Goal: Task Accomplishment & Management: Complete application form

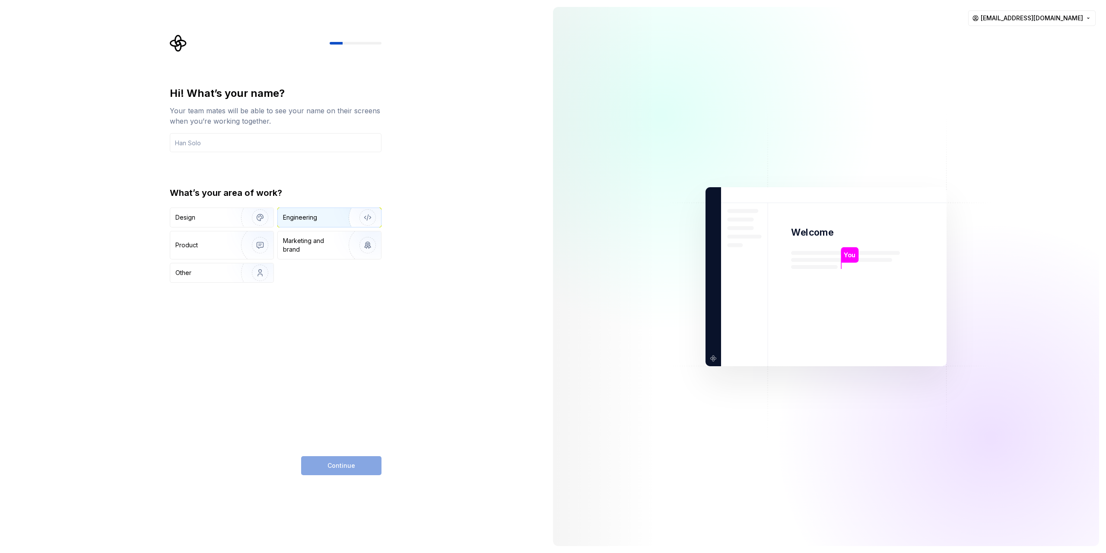
click at [303, 213] on div "Engineering" at bounding box center [300, 217] width 34 height 9
drag, startPoint x: 295, startPoint y: 233, endPoint x: 279, endPoint y: 242, distance: 18.8
click at [293, 233] on div "Marketing and brand" at bounding box center [329, 245] width 103 height 28
click at [223, 256] on div "Product" at bounding box center [221, 245] width 103 height 28
click at [203, 213] on div "Design" at bounding box center [202, 217] width 54 height 9
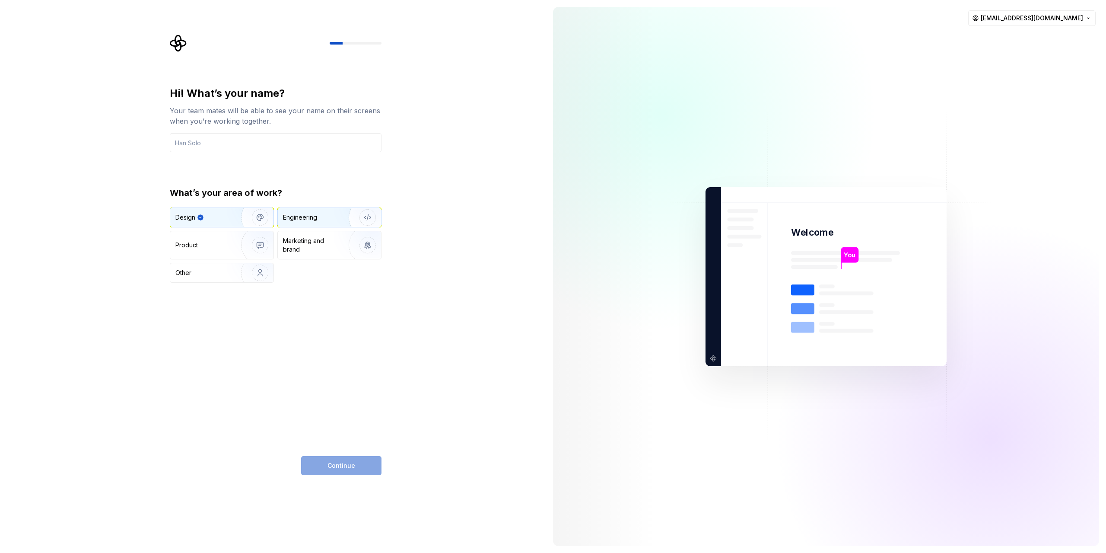
click at [311, 216] on div "Engineering" at bounding box center [300, 217] width 34 height 9
click at [254, 135] on input "text" at bounding box center [276, 142] width 212 height 19
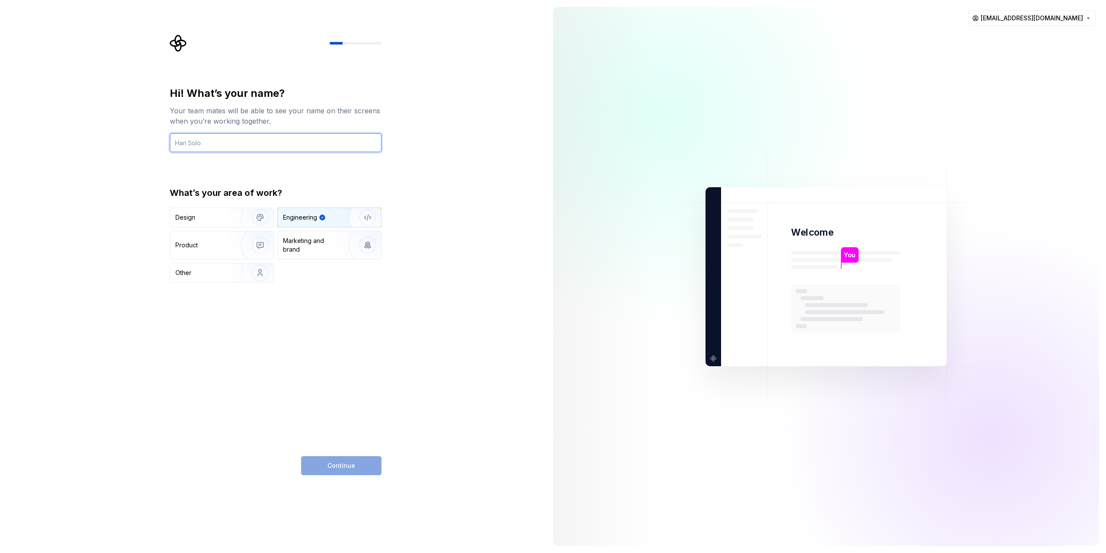
type input "lalka11"
click at [328, 455] on div "Hi! What’s your name? Your team mates will be able to see your name on their sc…" at bounding box center [276, 280] width 212 height 388
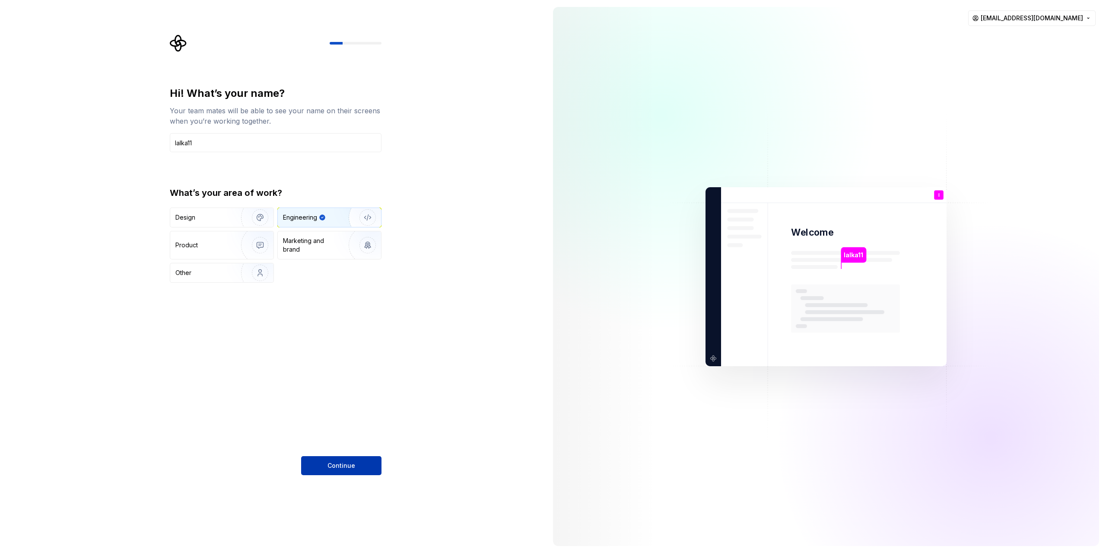
click at [335, 461] on button "Continue" at bounding box center [341, 465] width 80 height 19
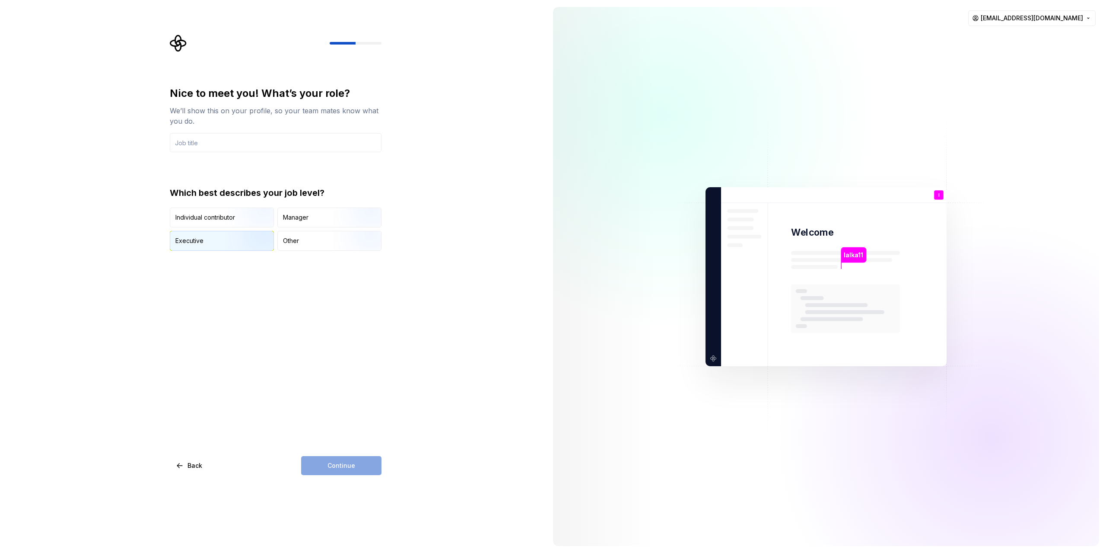
click at [224, 250] on div "Executive" at bounding box center [221, 240] width 103 height 19
click at [256, 149] on input "text" at bounding box center [276, 142] width 212 height 19
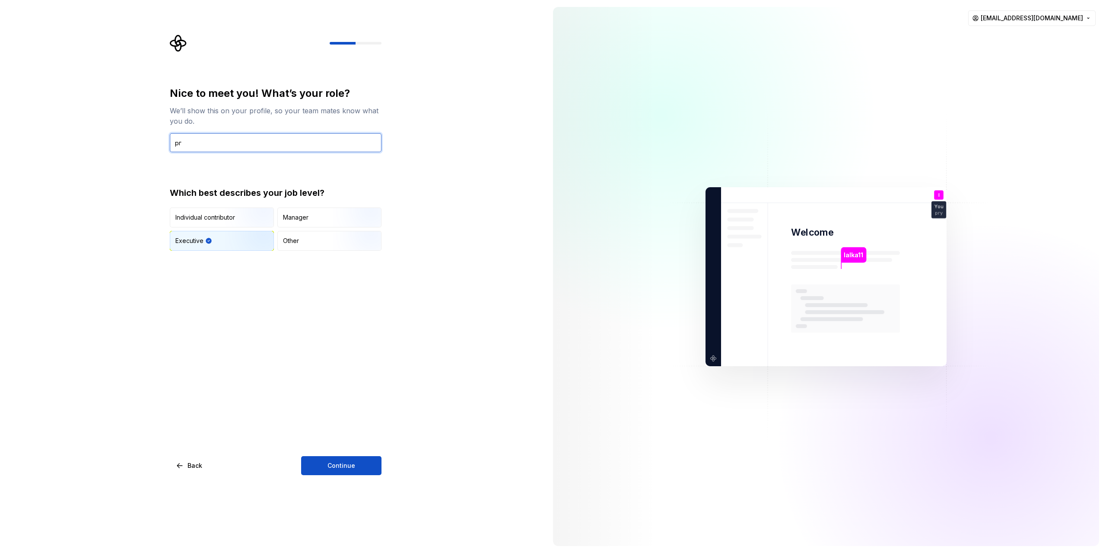
type input "р"
type input "huesos"
click at [346, 471] on button "Continue" at bounding box center [341, 465] width 80 height 19
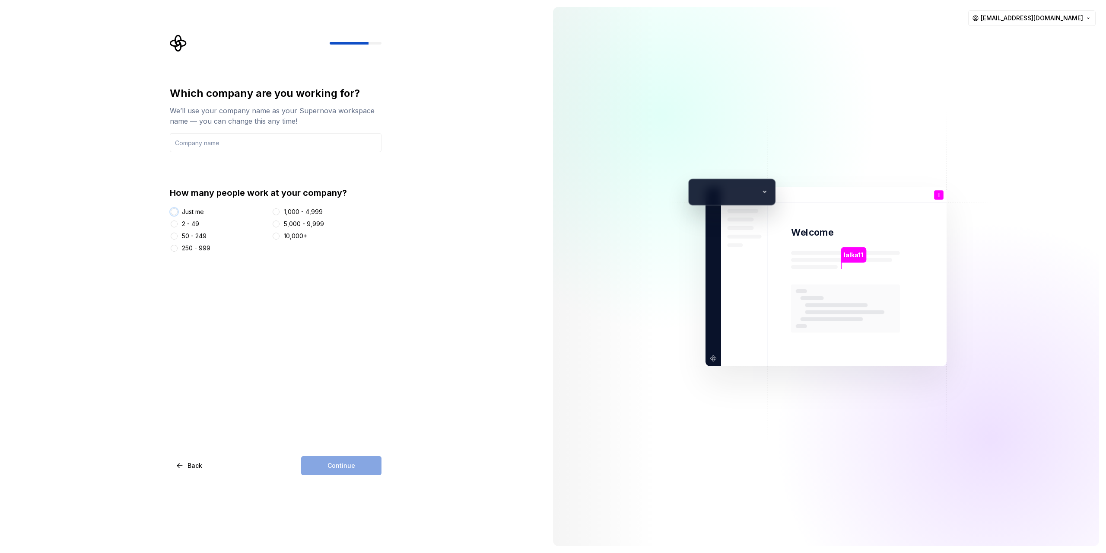
click at [174, 213] on button "Just me" at bounding box center [174, 211] width 7 height 7
click at [227, 135] on input "text" at bounding box center [276, 142] width 212 height 19
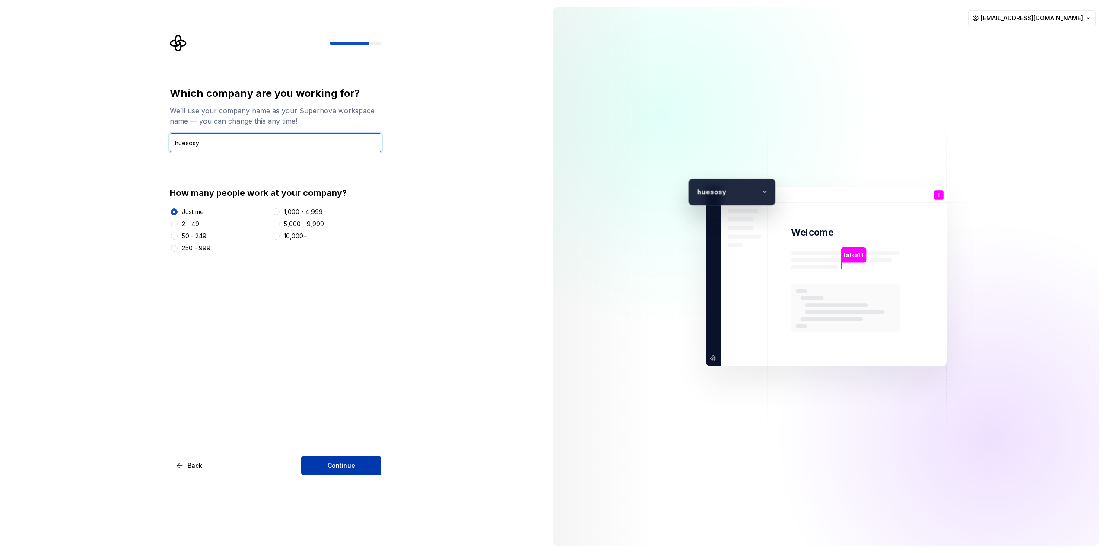
type input "huesosy"
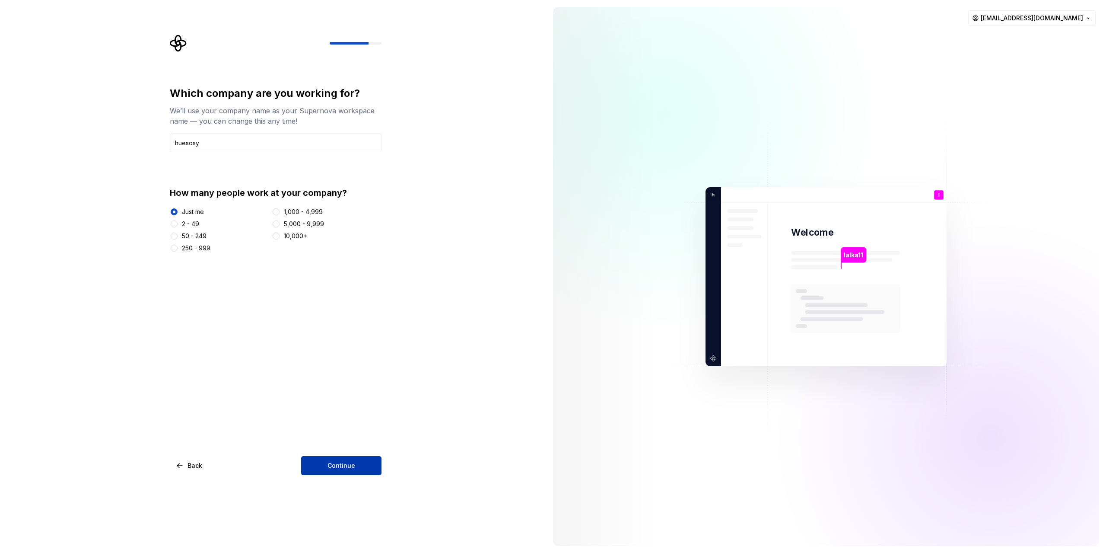
click at [326, 472] on button "Continue" at bounding box center [341, 465] width 80 height 19
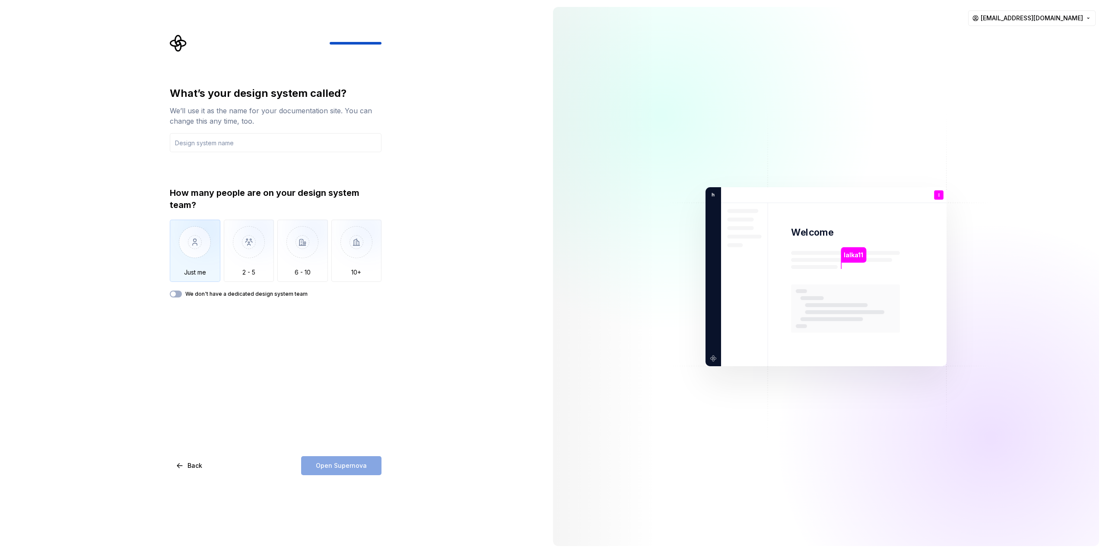
click at [198, 255] on img "button" at bounding box center [195, 248] width 51 height 58
click at [209, 145] on input "text" at bounding box center [276, 142] width 212 height 19
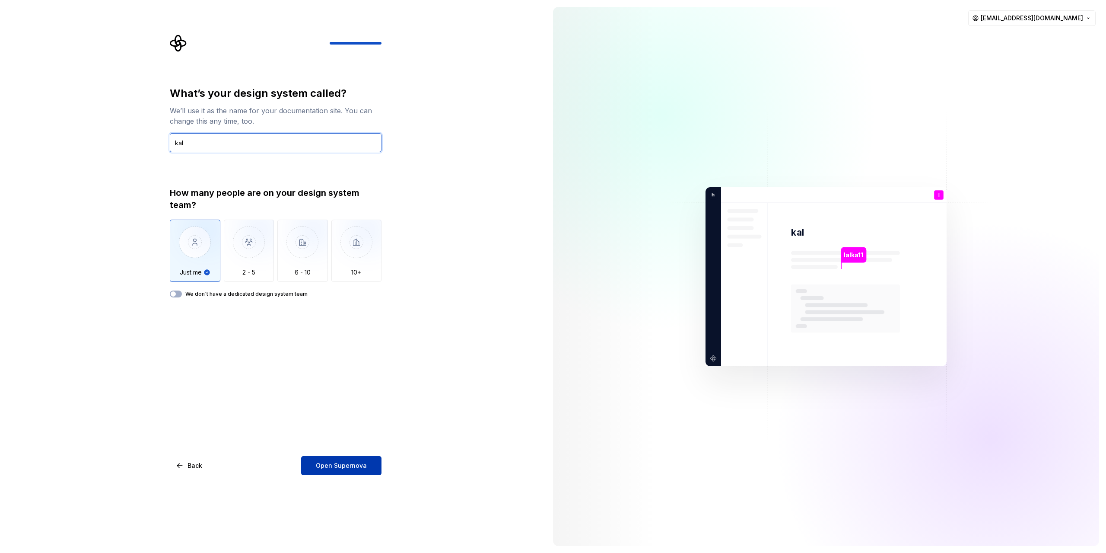
type input "kal"
click at [362, 461] on span "Open Supernova" at bounding box center [341, 465] width 51 height 9
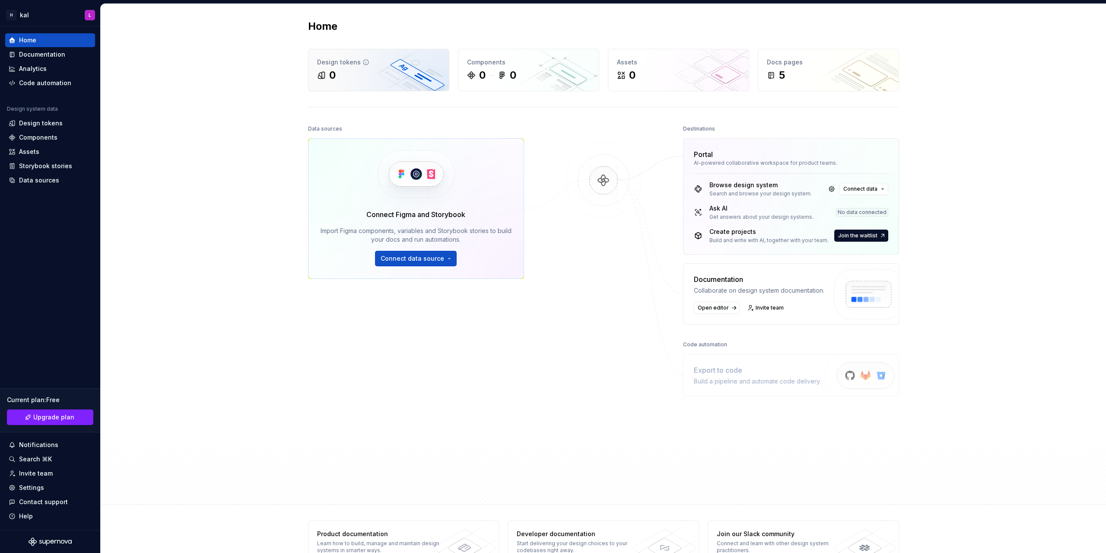
click at [403, 78] on div "0" at bounding box center [378, 75] width 123 height 14
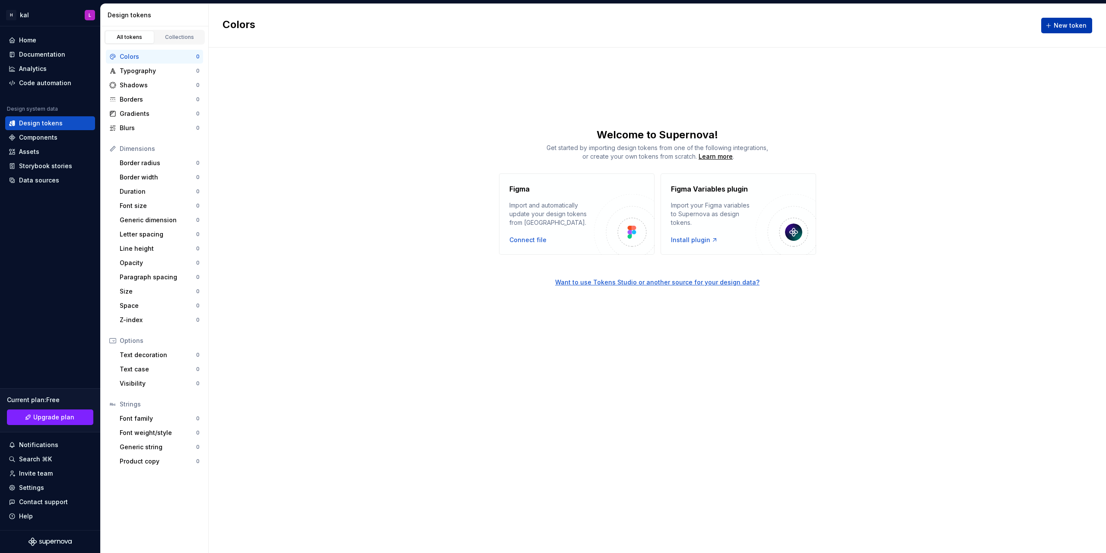
click at [1049, 25] on button "New token" at bounding box center [1066, 26] width 51 height 16
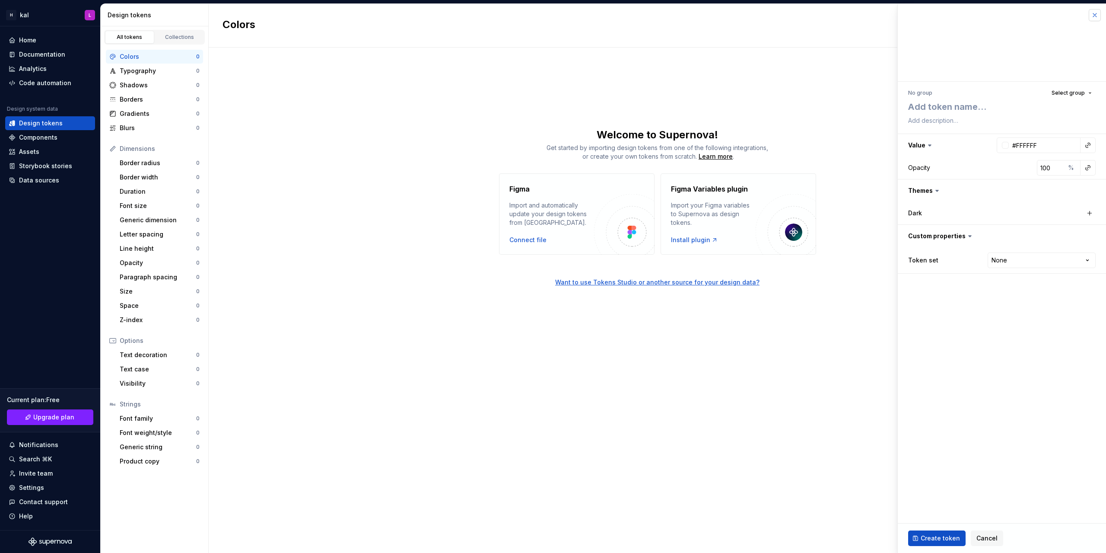
click at [1094, 15] on button "button" at bounding box center [1095, 15] width 12 height 12
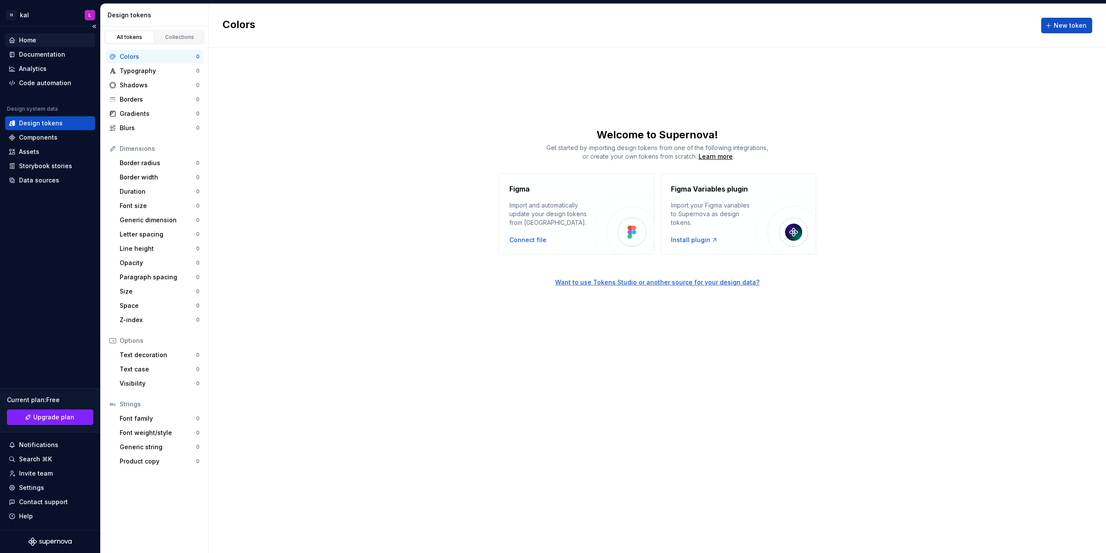
click at [41, 35] on div "Home" at bounding box center [50, 40] width 90 height 14
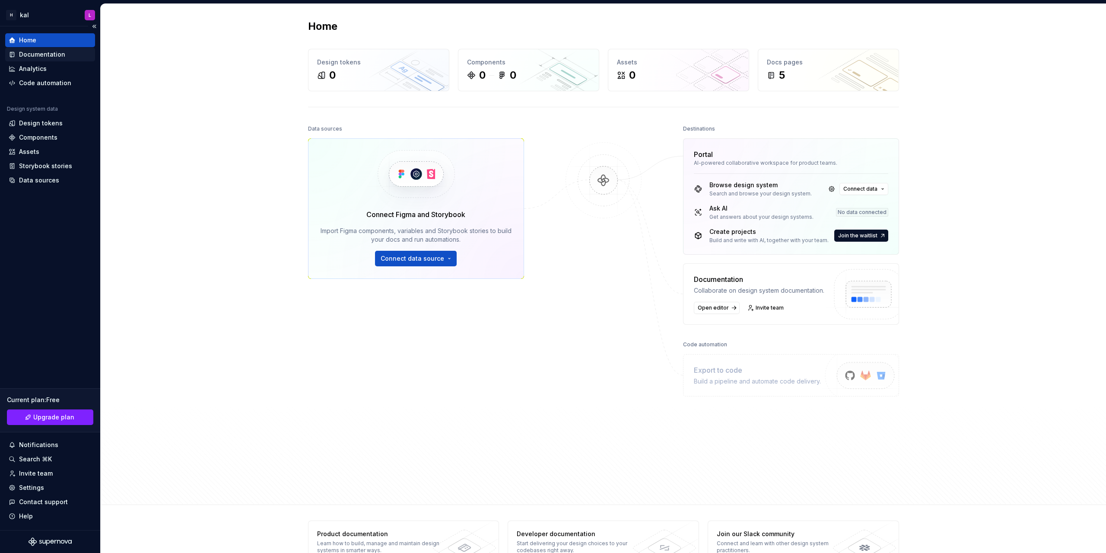
click at [65, 54] on div "Documentation" at bounding box center [50, 54] width 83 height 9
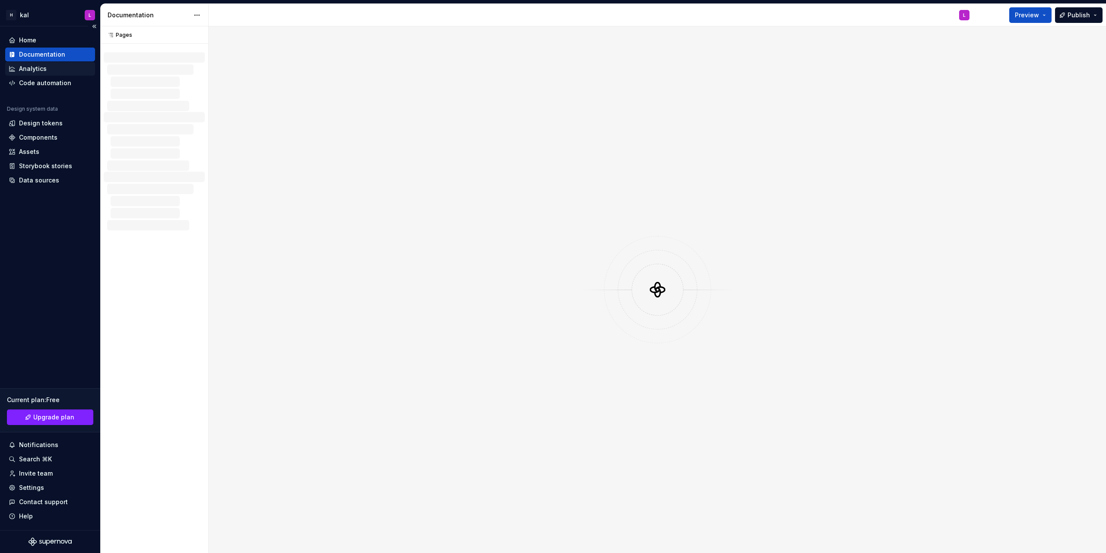
click at [44, 69] on div "Analytics" at bounding box center [33, 68] width 28 height 9
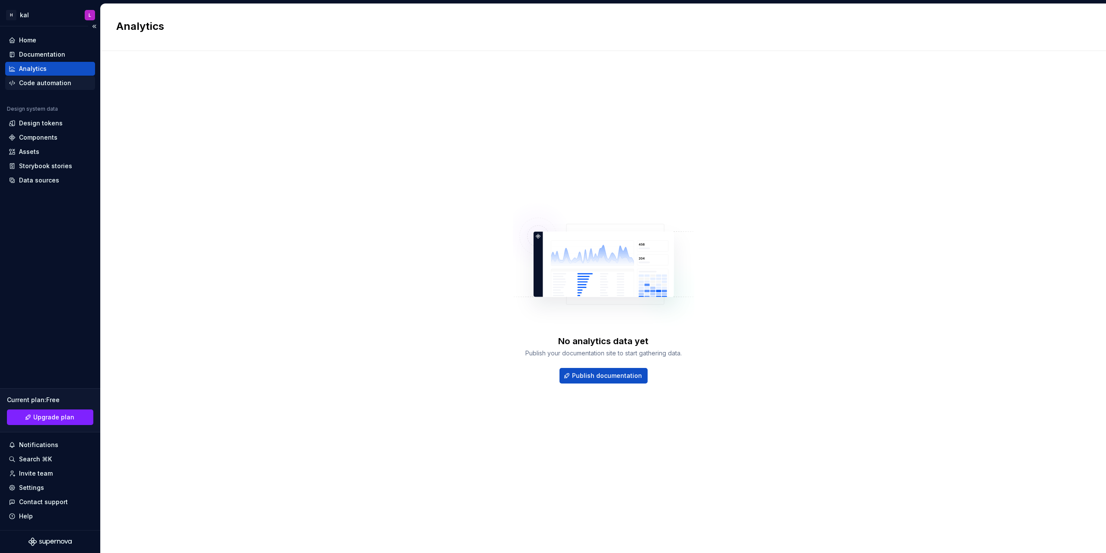
click at [56, 82] on div "Code automation" at bounding box center [45, 83] width 52 height 9
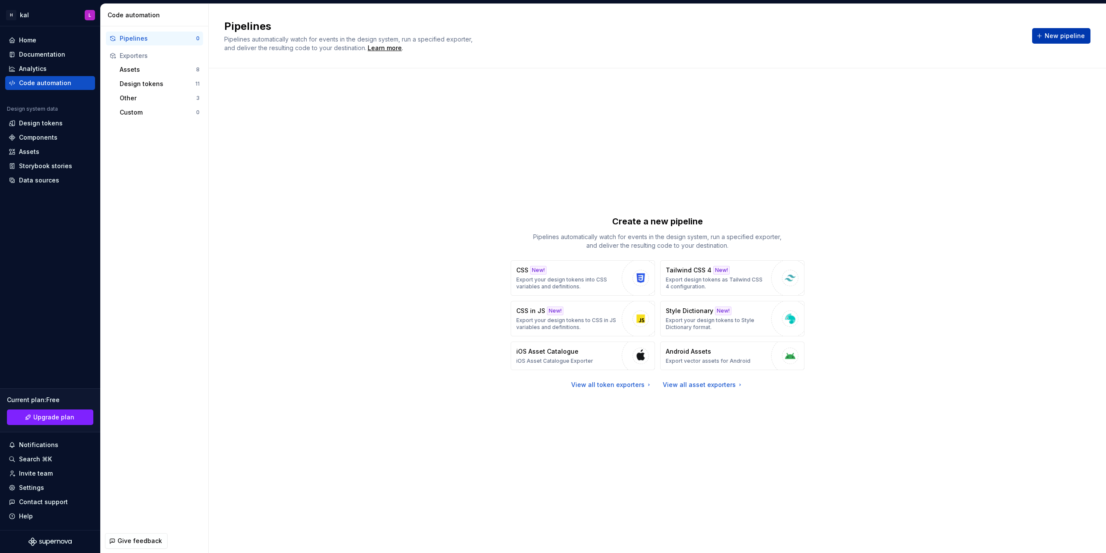
click at [1062, 35] on span "New pipeline" at bounding box center [1065, 36] width 40 height 9
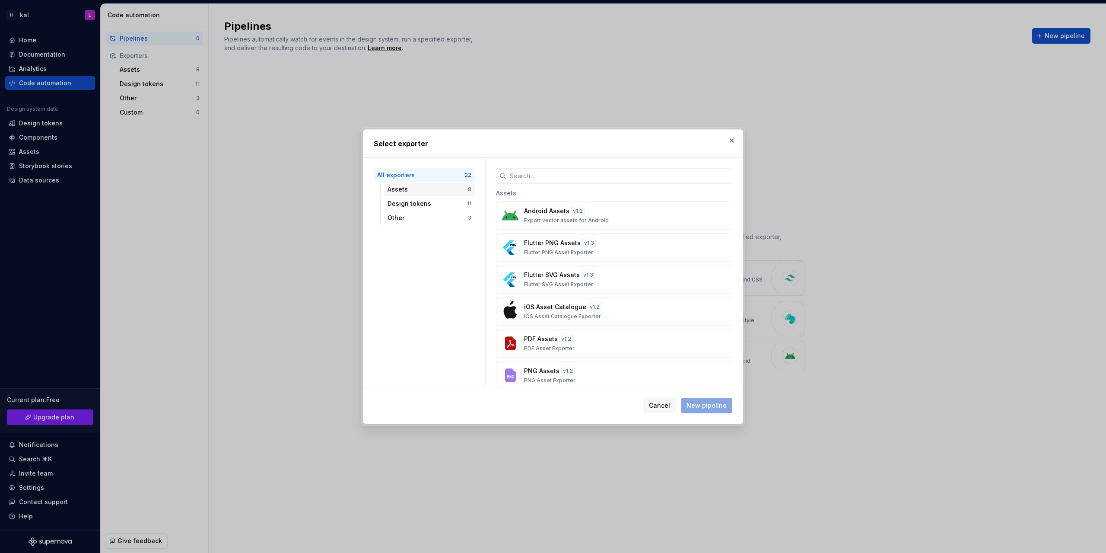
click at [394, 192] on div "Assets" at bounding box center [428, 189] width 80 height 9
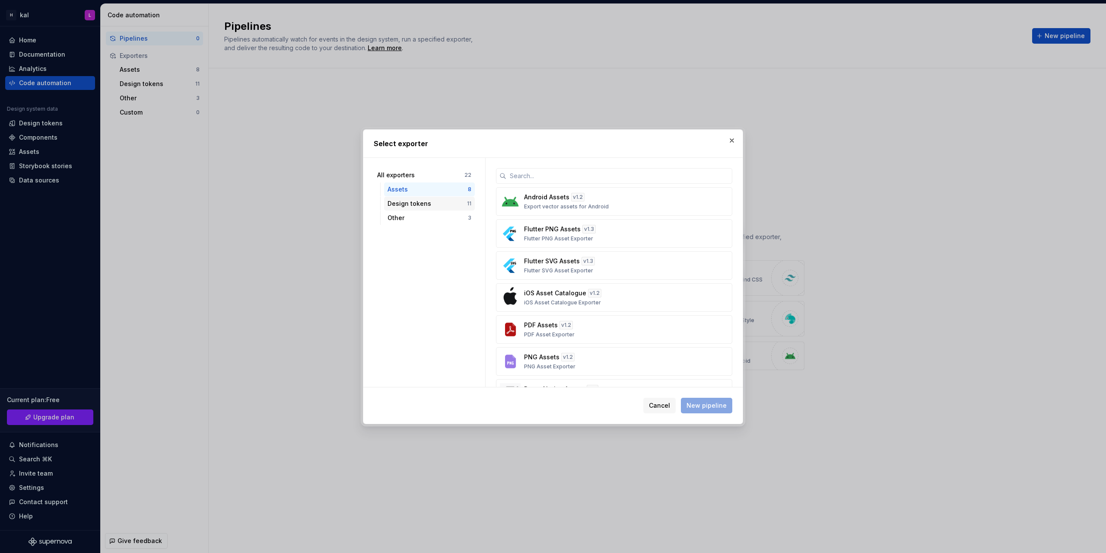
click at [395, 200] on div "Design tokens" at bounding box center [427, 203] width 79 height 9
click at [398, 211] on div "Other 3" at bounding box center [429, 218] width 91 height 14
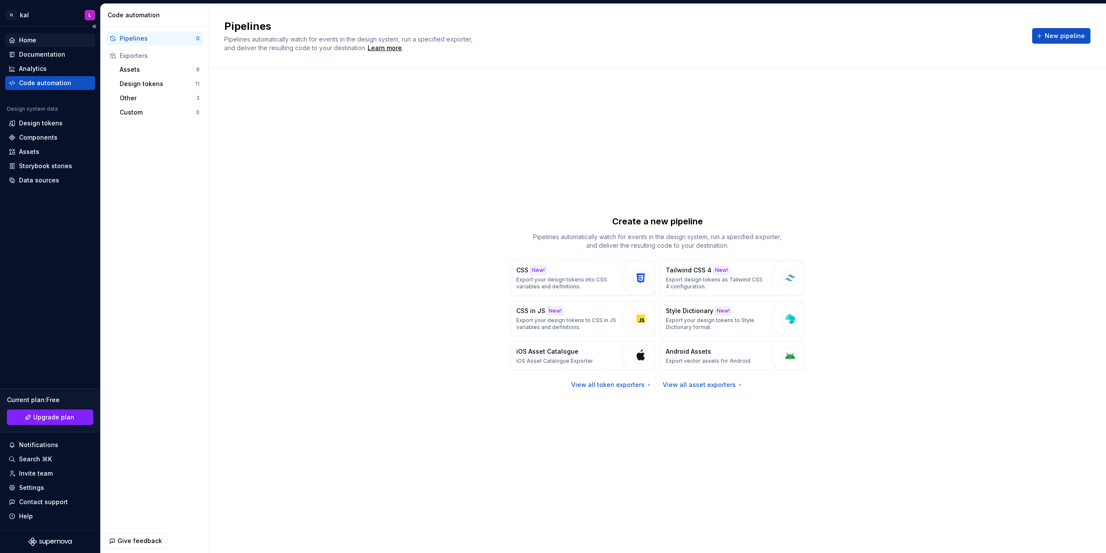
click at [38, 39] on div "Home" at bounding box center [50, 40] width 83 height 9
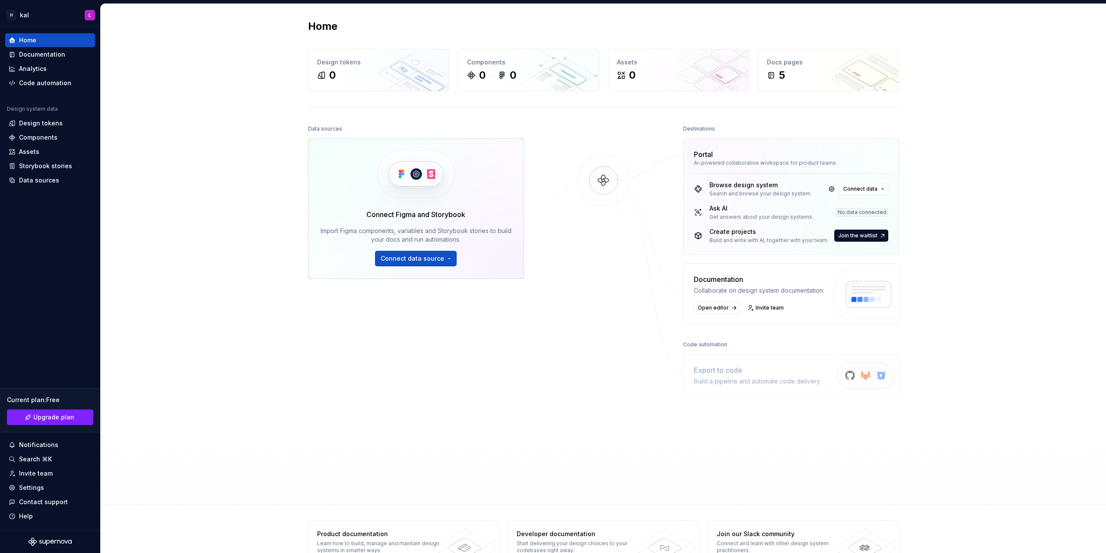
click at [602, 179] on img at bounding box center [604, 189] width 84 height 94
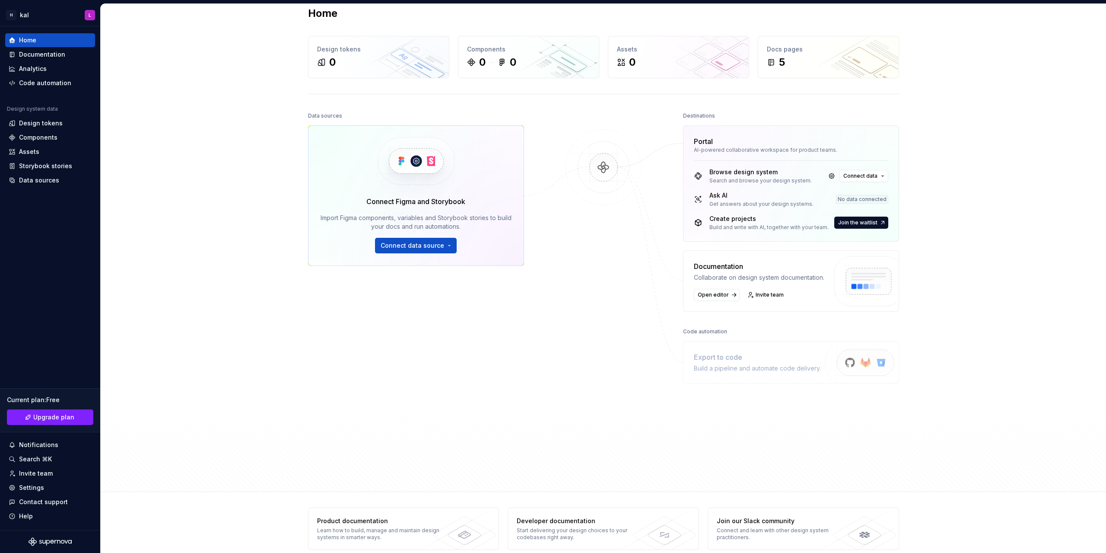
scroll to position [25, 0]
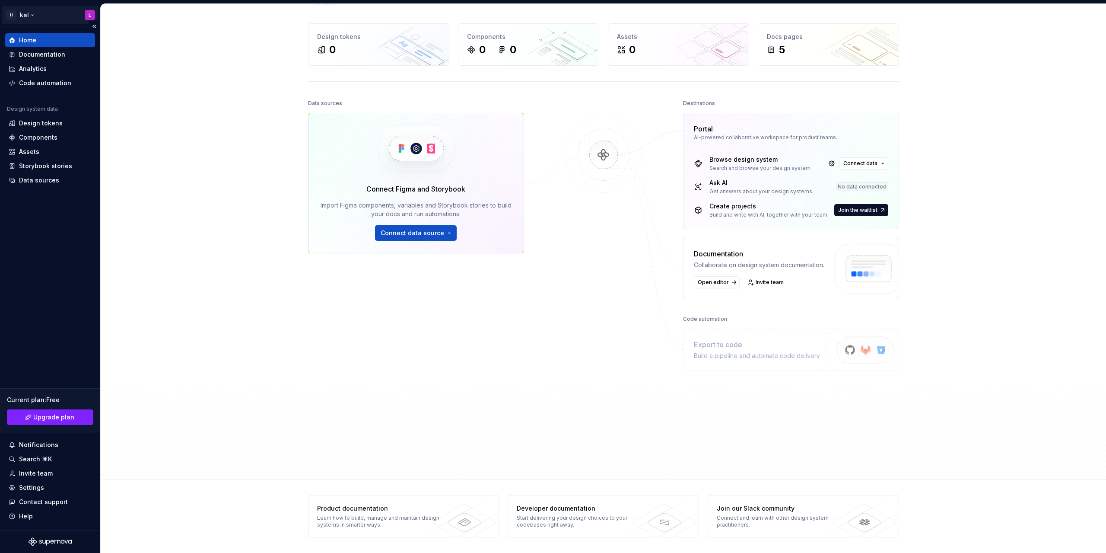
click at [13, 13] on html "H kal L Home Documentation Analytics Code automation Design system data Design …" at bounding box center [553, 276] width 1106 height 553
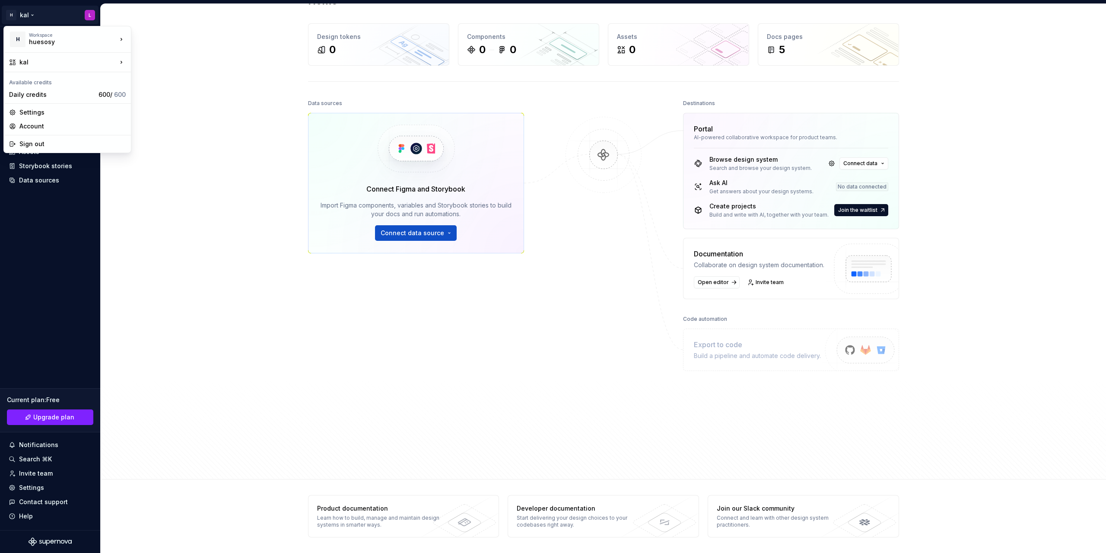
click at [183, 187] on html "H kal L Home Documentation Analytics Code automation Design system data Design …" at bounding box center [553, 276] width 1106 height 553
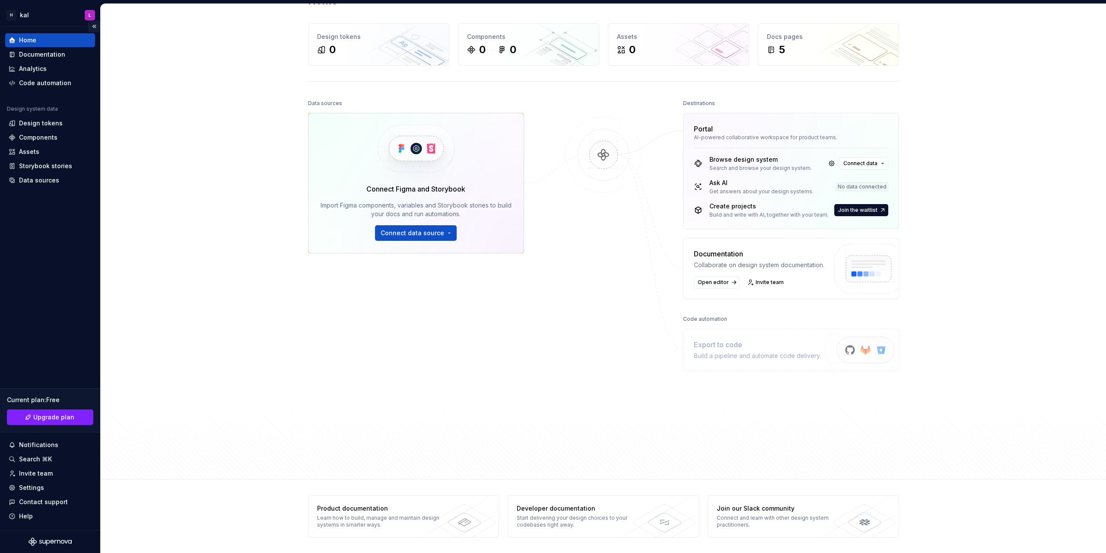
click at [94, 26] on button "Collapse sidebar" at bounding box center [94, 26] width 12 height 12
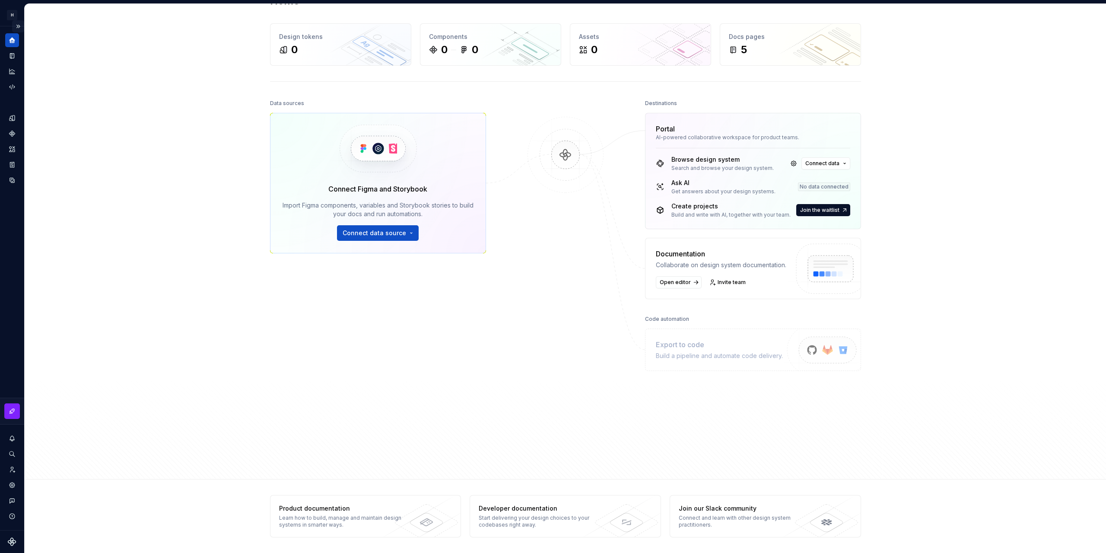
click at [22, 25] on button "Expand sidebar" at bounding box center [18, 26] width 12 height 12
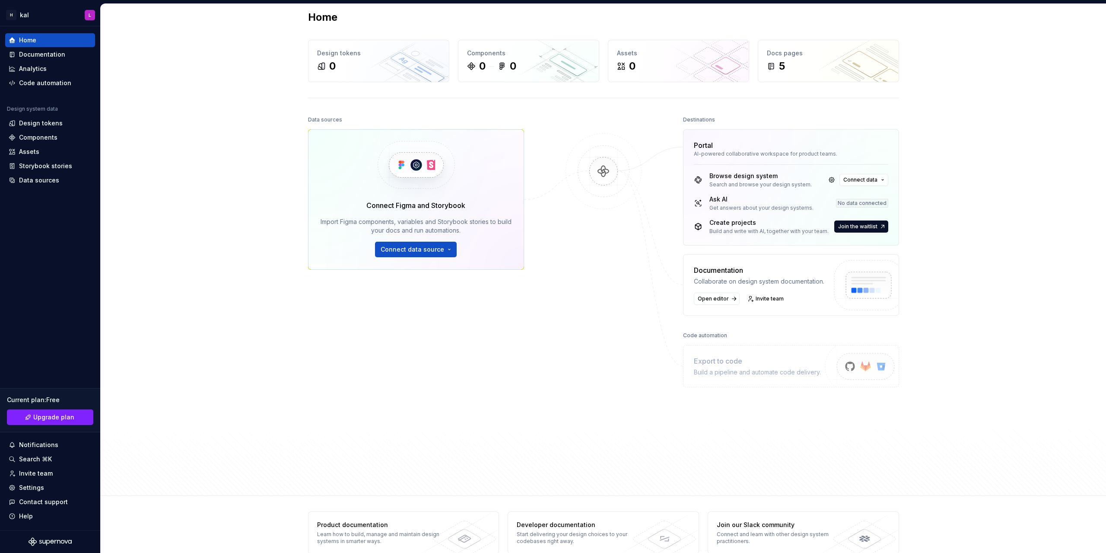
scroll to position [0, 0]
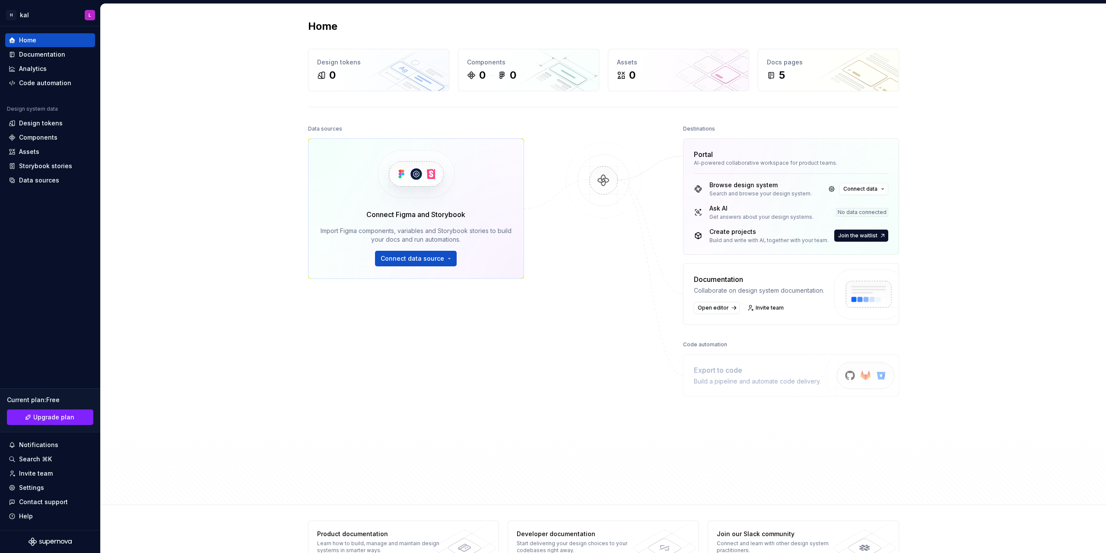
click at [1054, 239] on div "Home Design tokens 0 Components 0 0 Assets 0 Docs pages 5 Data sources Connect …" at bounding box center [603, 254] width 1005 height 501
click at [859, 187] on span "Connect data" at bounding box center [860, 188] width 34 height 7
click at [1018, 179] on div "Home Design tokens 0 Components 0 0 Assets 0 Docs pages 5 Data sources Connect …" at bounding box center [603, 254] width 1005 height 501
click at [38, 60] on div "Documentation" at bounding box center [50, 55] width 90 height 14
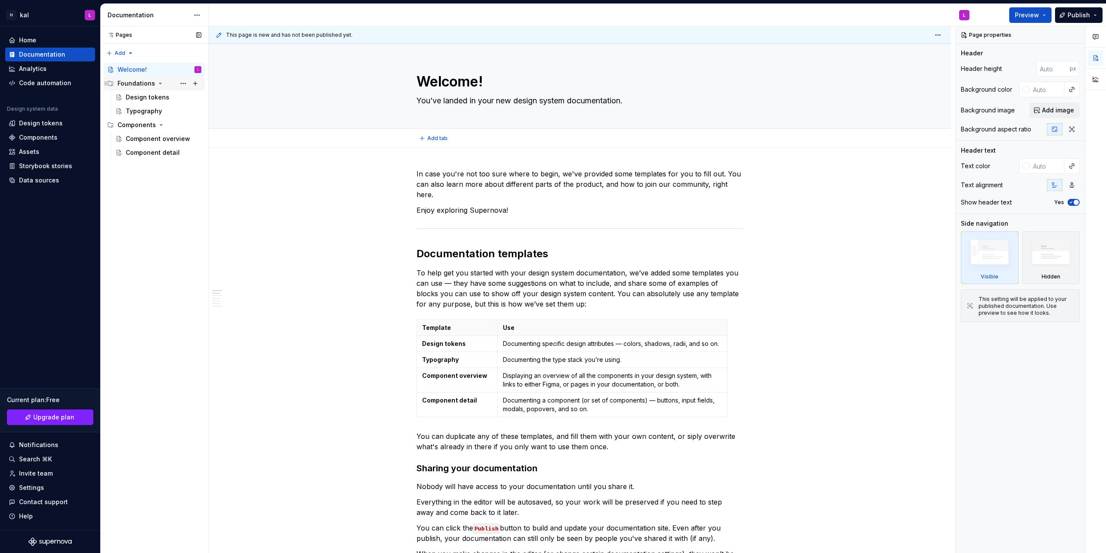
type textarea "*"
click at [42, 40] on div "Home" at bounding box center [50, 40] width 83 height 9
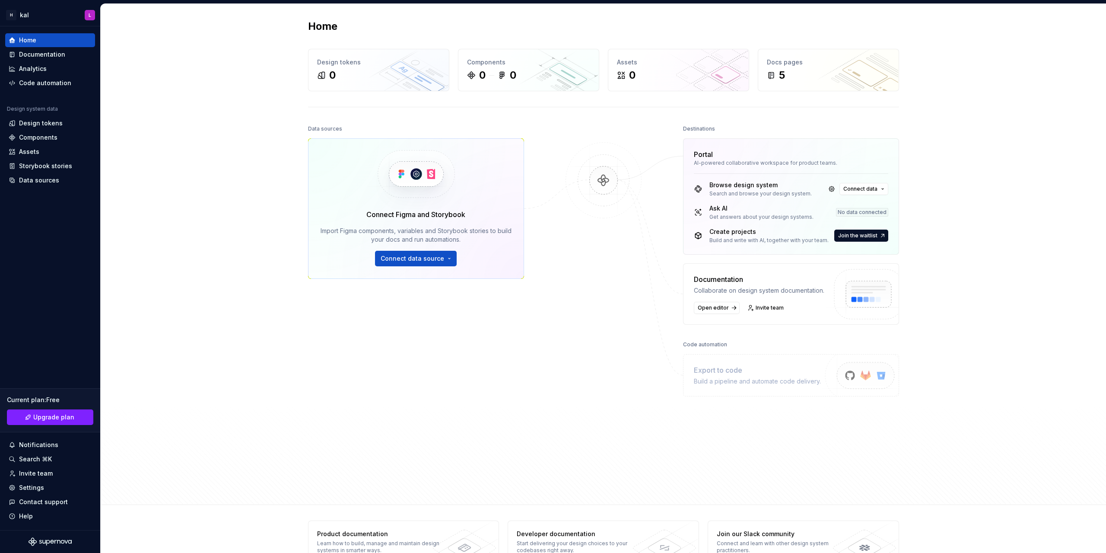
click at [1015, 450] on div "Home Design tokens 0 Components 0 0 Assets 0 Docs pages 5 Data sources Connect …" at bounding box center [603, 254] width 1005 height 501
click at [859, 191] on span "Connect data" at bounding box center [860, 188] width 34 height 7
click at [457, 269] on div "Connect Figma and Storybook Import Figma components, variables and Storybook st…" at bounding box center [416, 208] width 216 height 140
click at [420, 256] on span "Connect data source" at bounding box center [413, 258] width 64 height 9
click at [282, 327] on div "Home Design tokens 0 Components 0 0 Assets 0 Docs pages 5 Data sources Connect …" at bounding box center [603, 254] width 1005 height 501
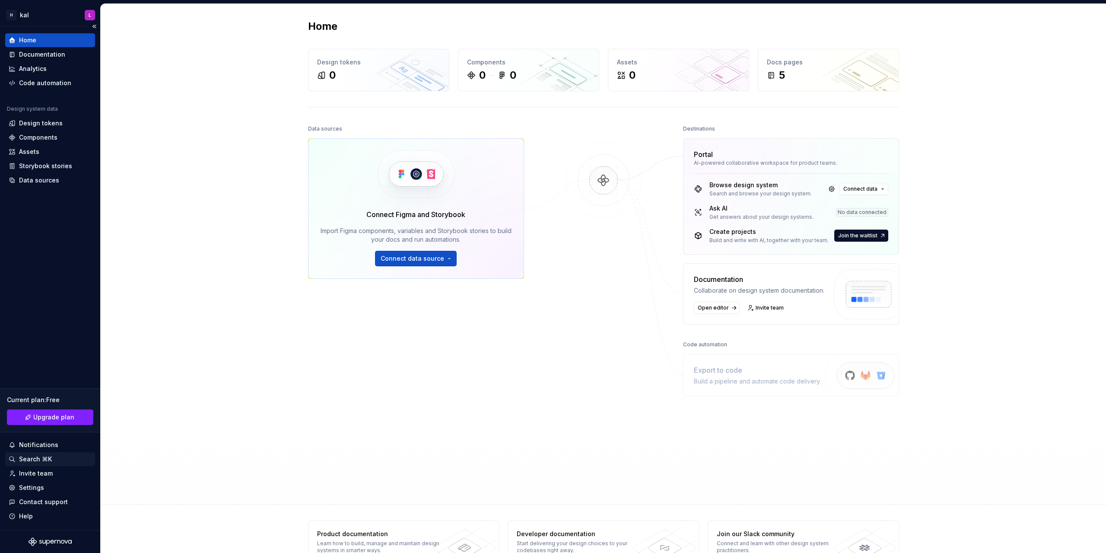
click at [29, 458] on div "Search ⌘K" at bounding box center [35, 458] width 33 height 9
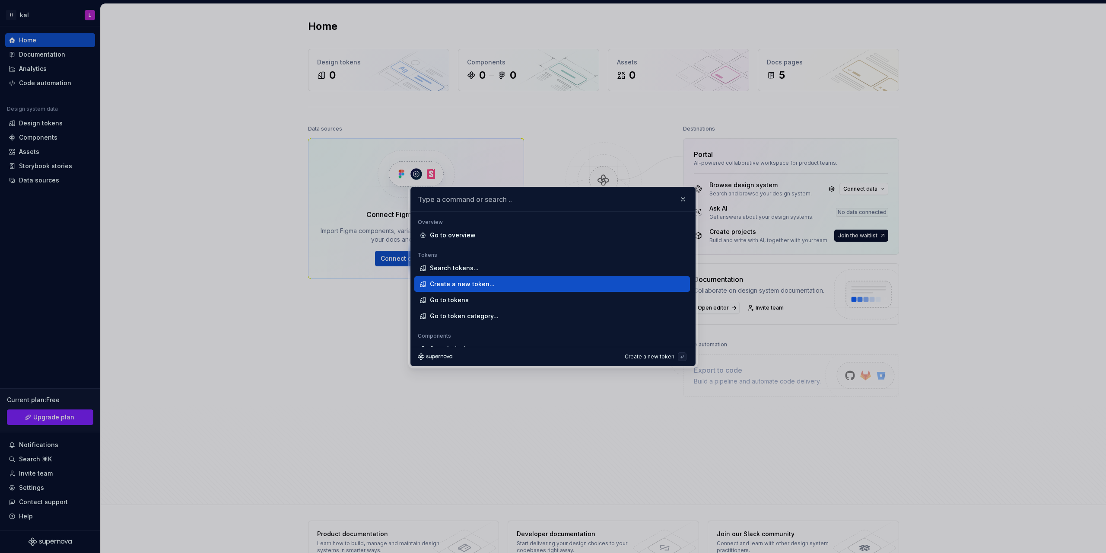
click at [532, 284] on div "Create a new token..." at bounding box center [555, 284] width 251 height 9
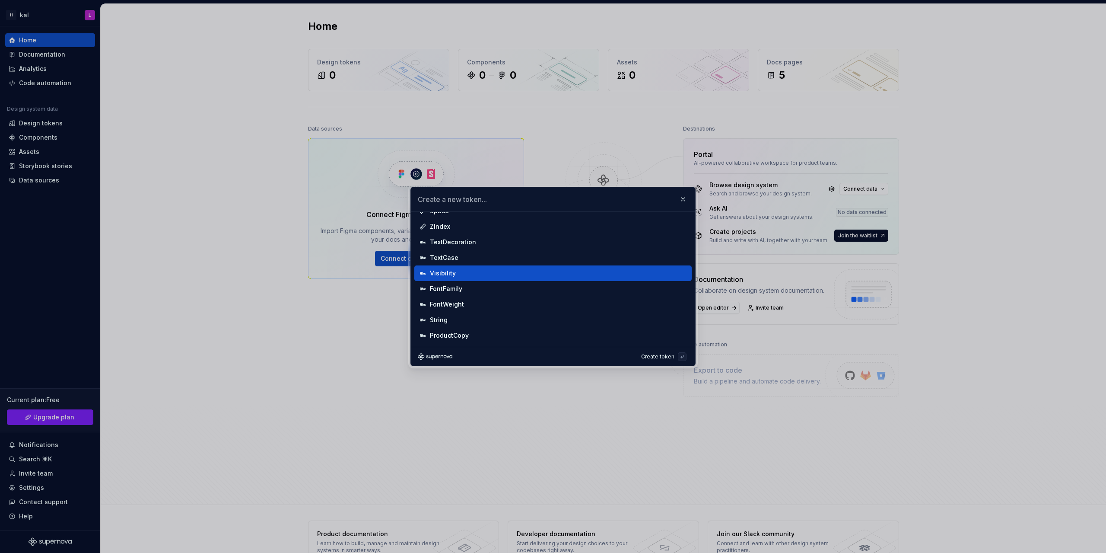
scroll to position [219, 0]
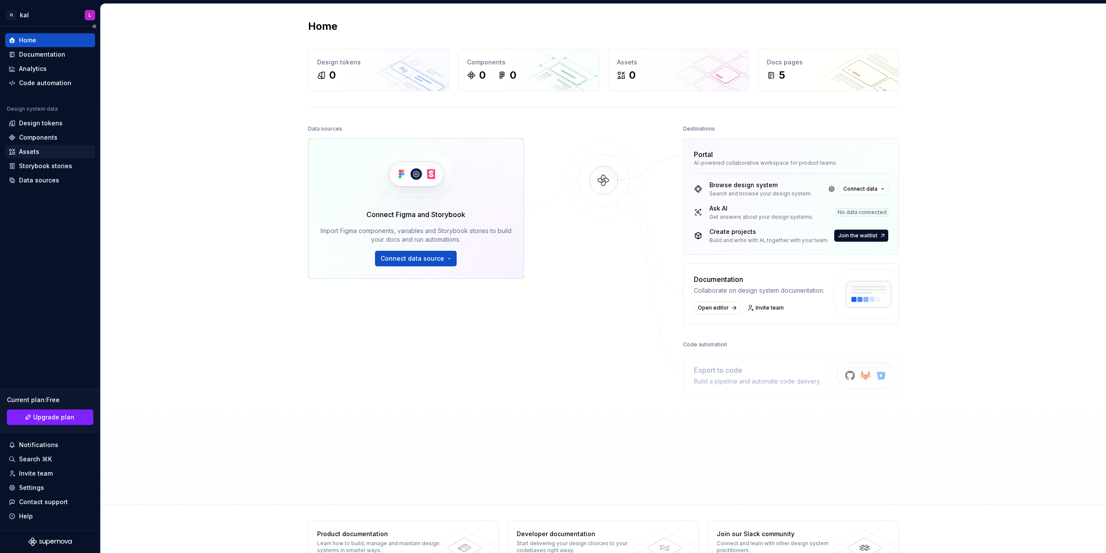
click at [37, 153] on div "Assets" at bounding box center [29, 151] width 20 height 9
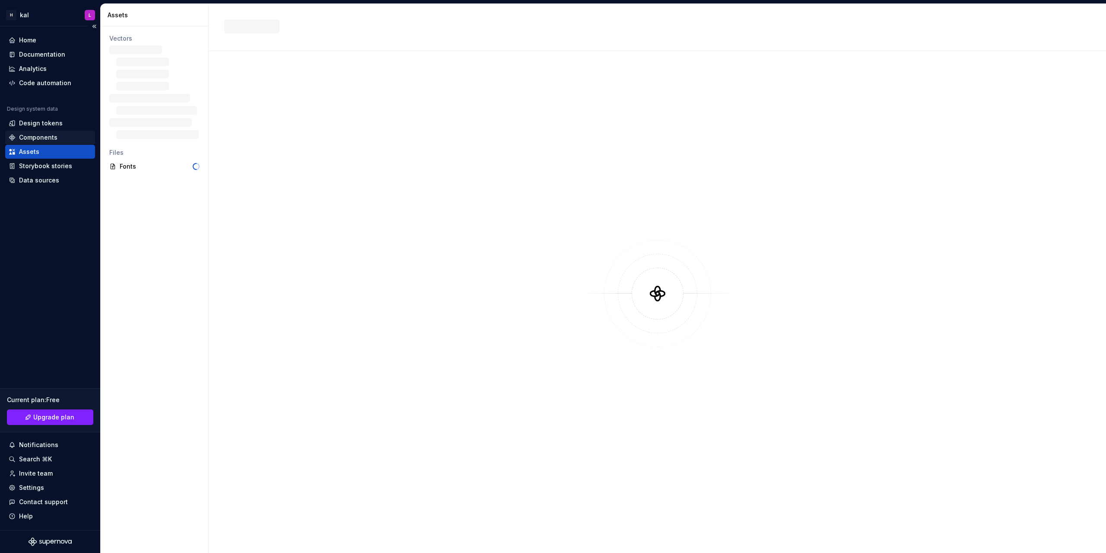
click at [47, 135] on div "Components" at bounding box center [38, 137] width 38 height 9
click at [49, 125] on div "Design tokens" at bounding box center [41, 123] width 44 height 9
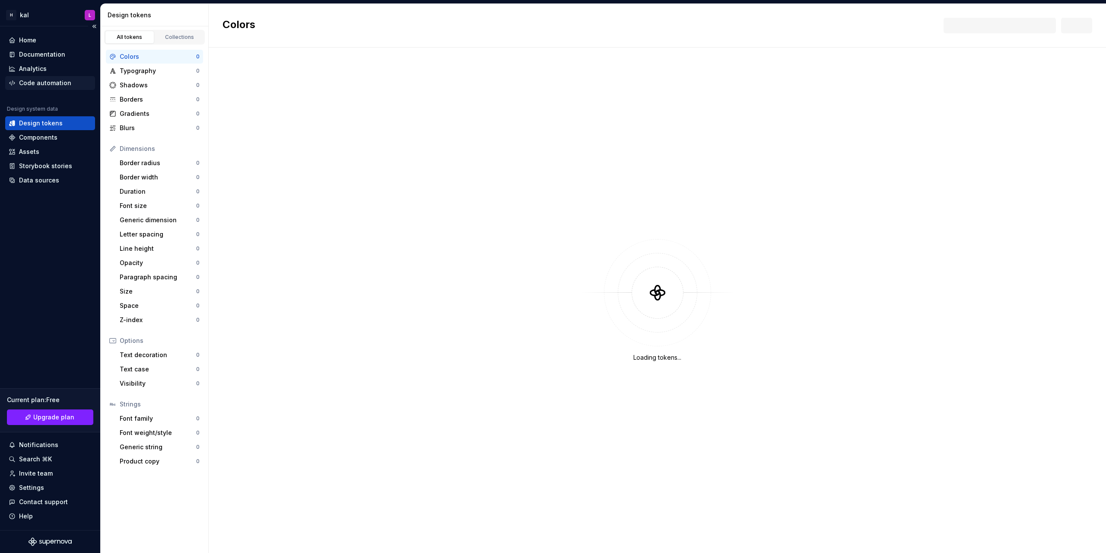
click at [48, 79] on div "Code automation" at bounding box center [45, 83] width 52 height 9
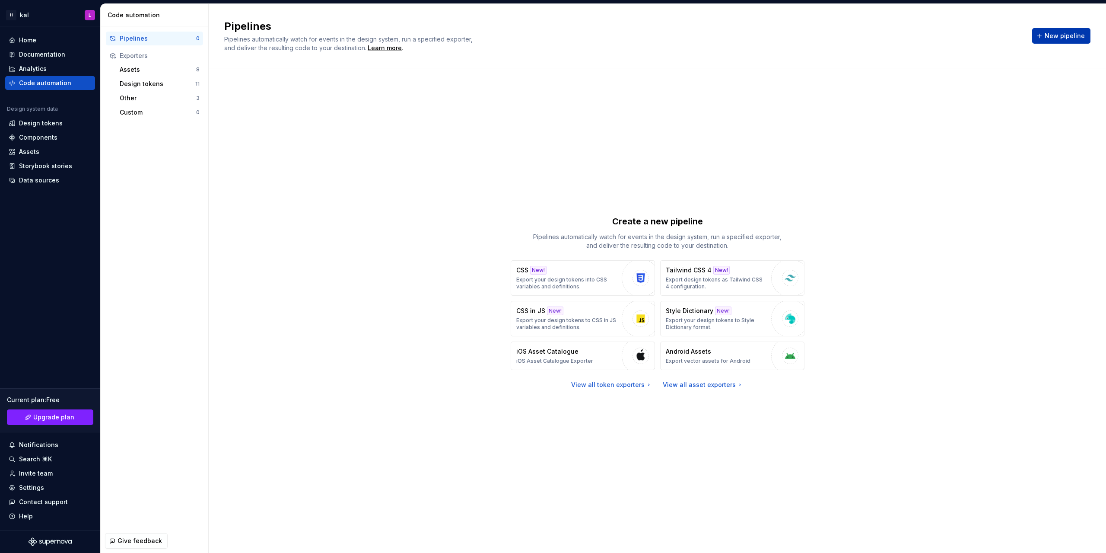
click at [1061, 38] on span "New pipeline" at bounding box center [1065, 36] width 40 height 9
